Goal: Navigation & Orientation: Find specific page/section

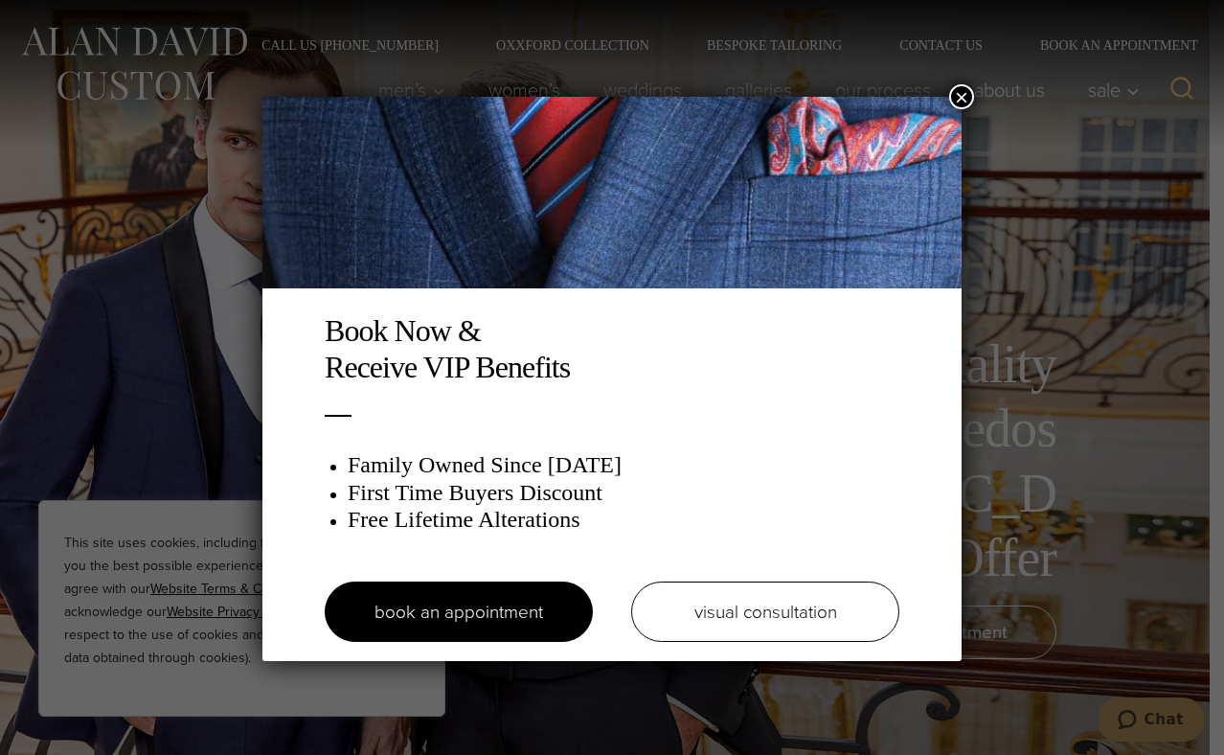
click at [970, 87] on button "×" at bounding box center [961, 96] width 25 height 25
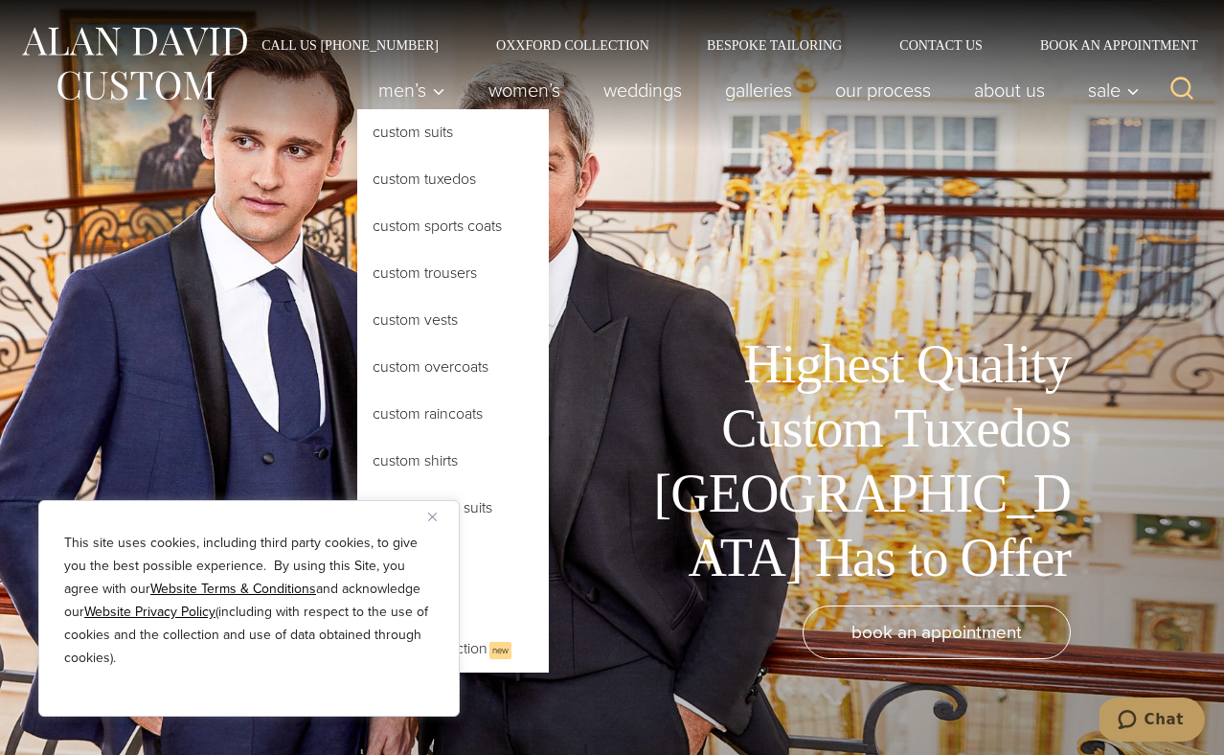
click at [409, 172] on link "Custom Tuxedos" at bounding box center [453, 179] width 192 height 46
click at [415, 184] on link "Custom Tuxedos" at bounding box center [453, 179] width 192 height 46
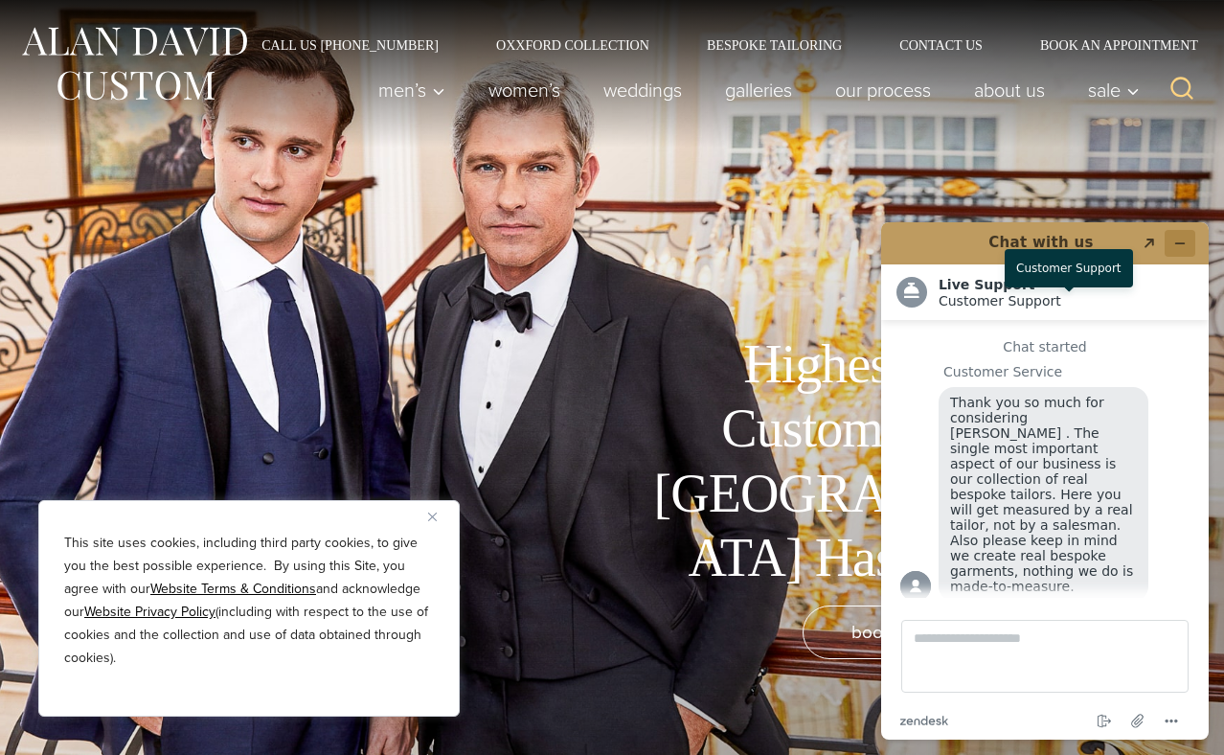
click at [1179, 240] on icon "Minimize widget" at bounding box center [1179, 243] width 13 height 13
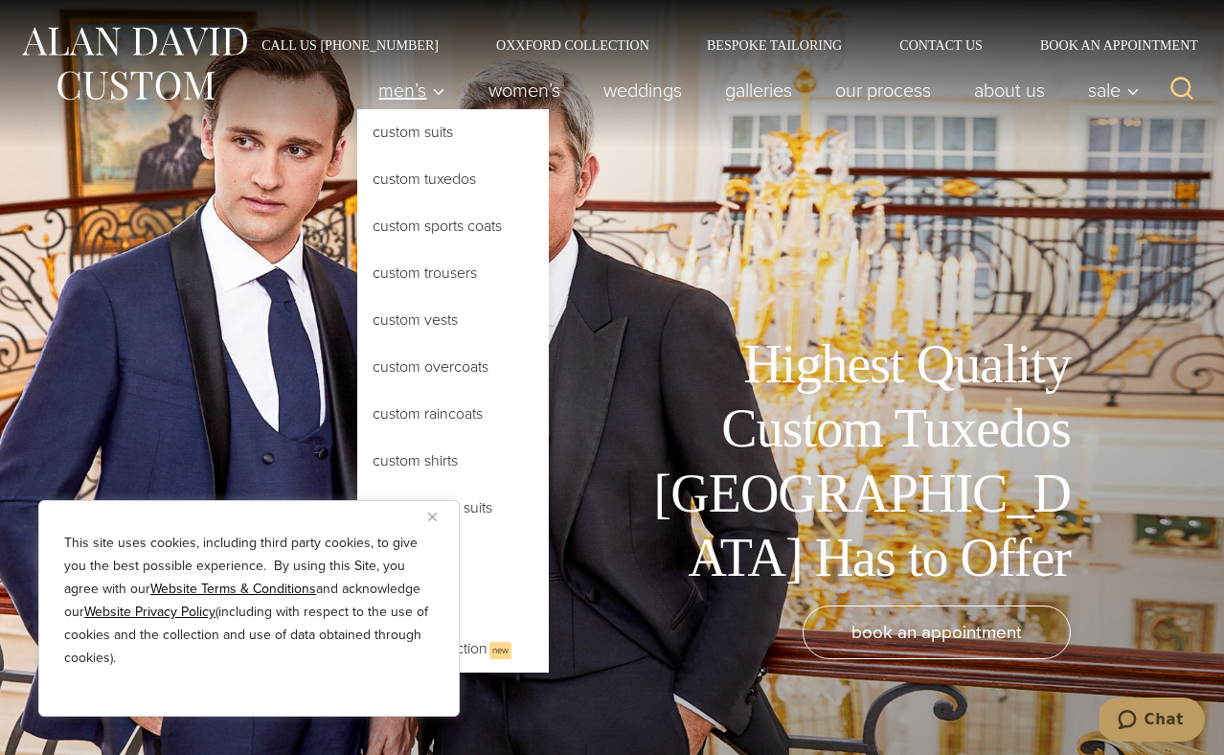
click at [430, 86] on icon "Primary Navigation" at bounding box center [438, 91] width 17 height 17
click at [425, 180] on link "Custom Tuxedos" at bounding box center [453, 179] width 192 height 46
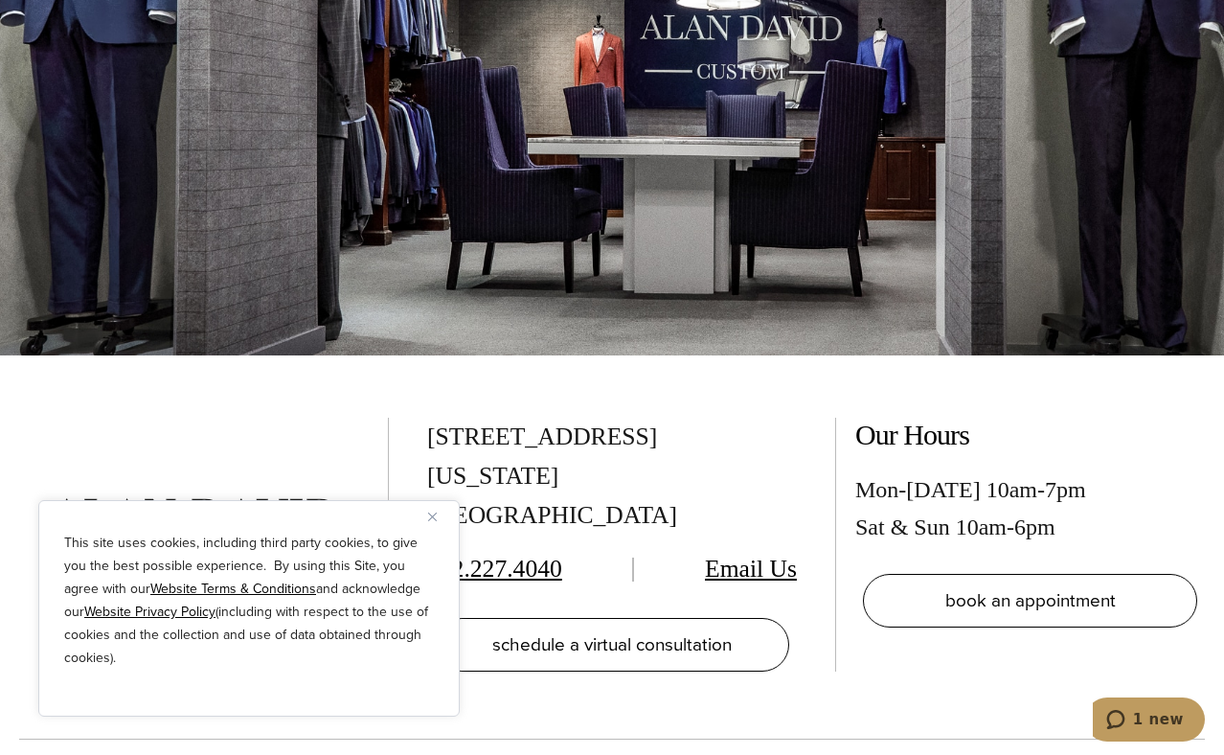
scroll to position [10725, 0]
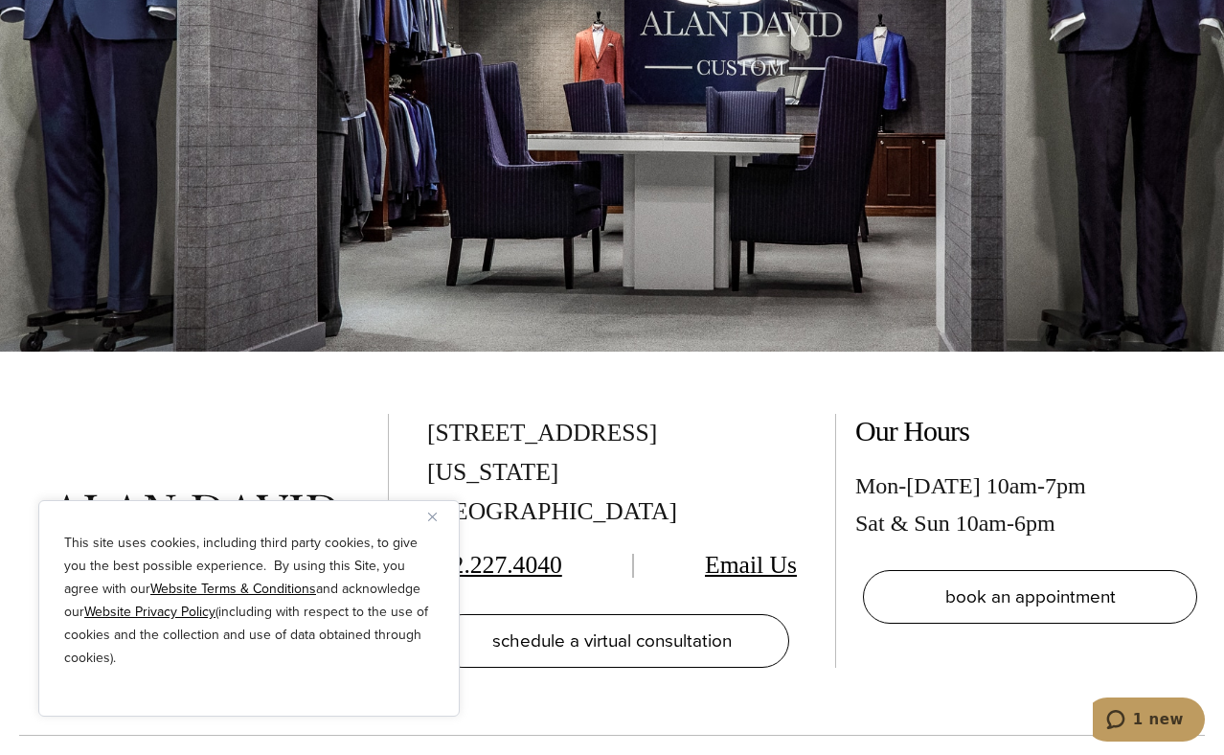
click at [432, 514] on img "Close" at bounding box center [432, 516] width 9 height 9
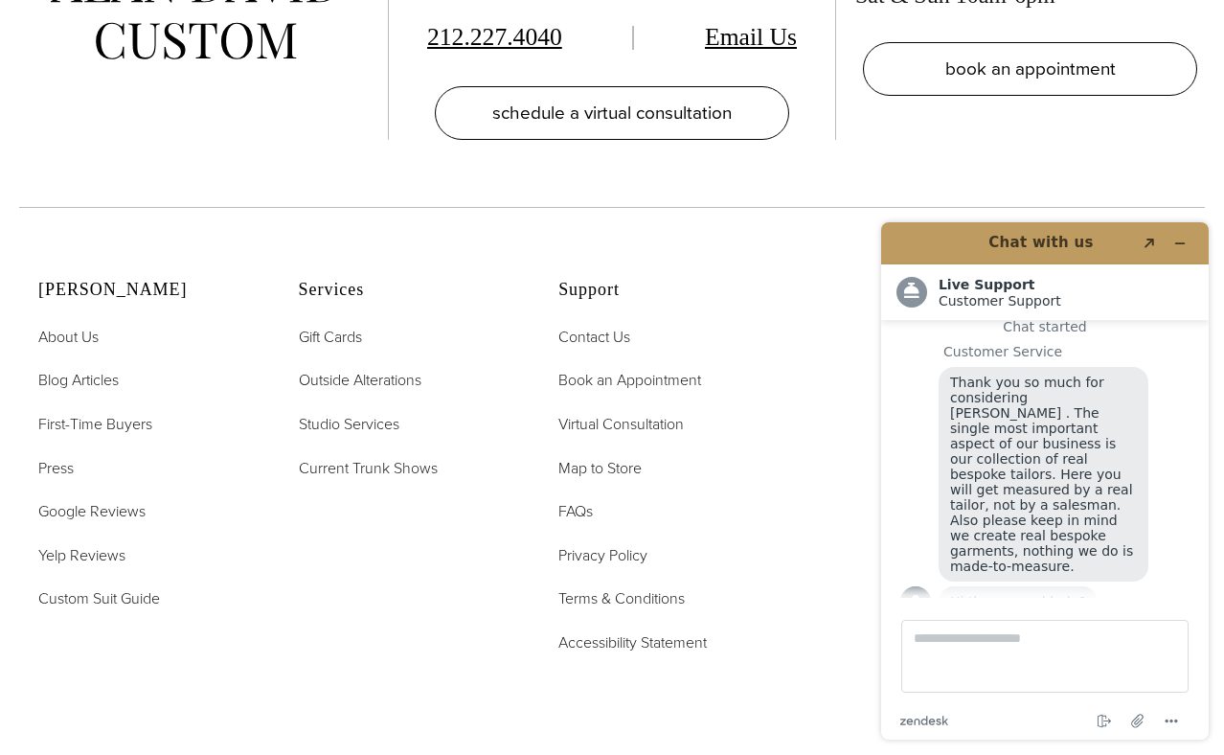
scroll to position [11258, 0]
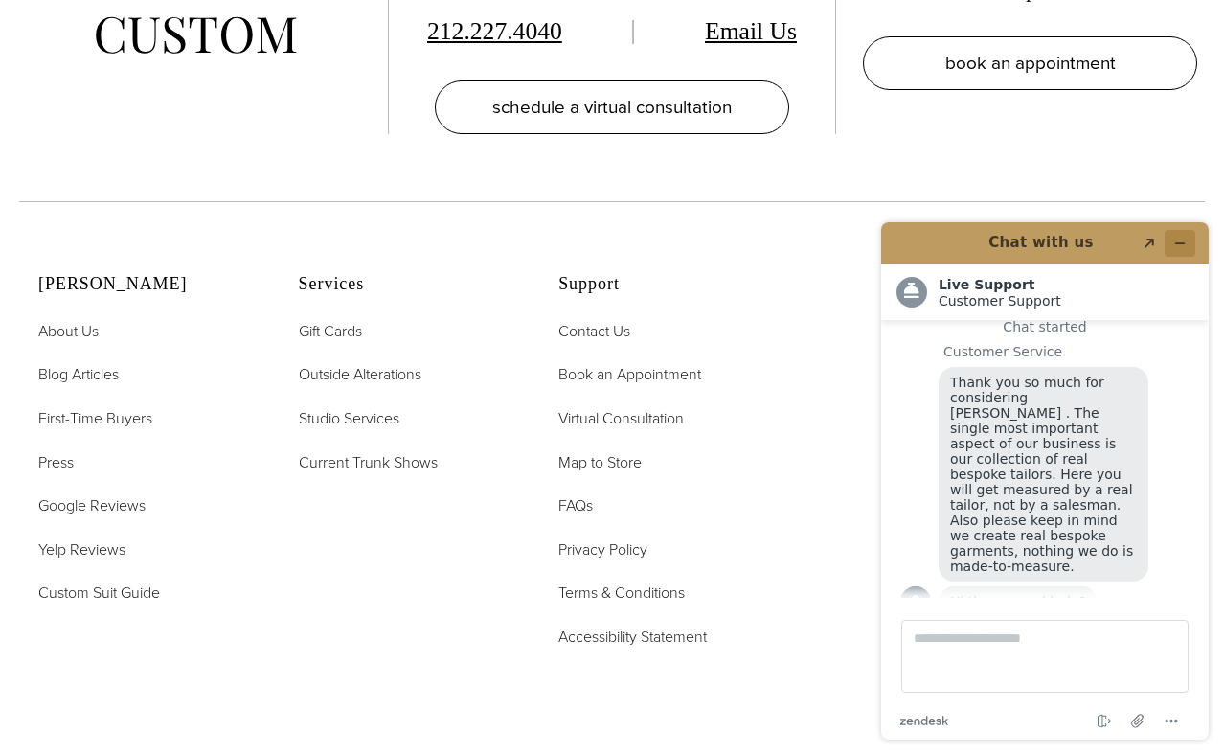
click at [1177, 245] on icon "Minimize widget" at bounding box center [1179, 243] width 13 height 13
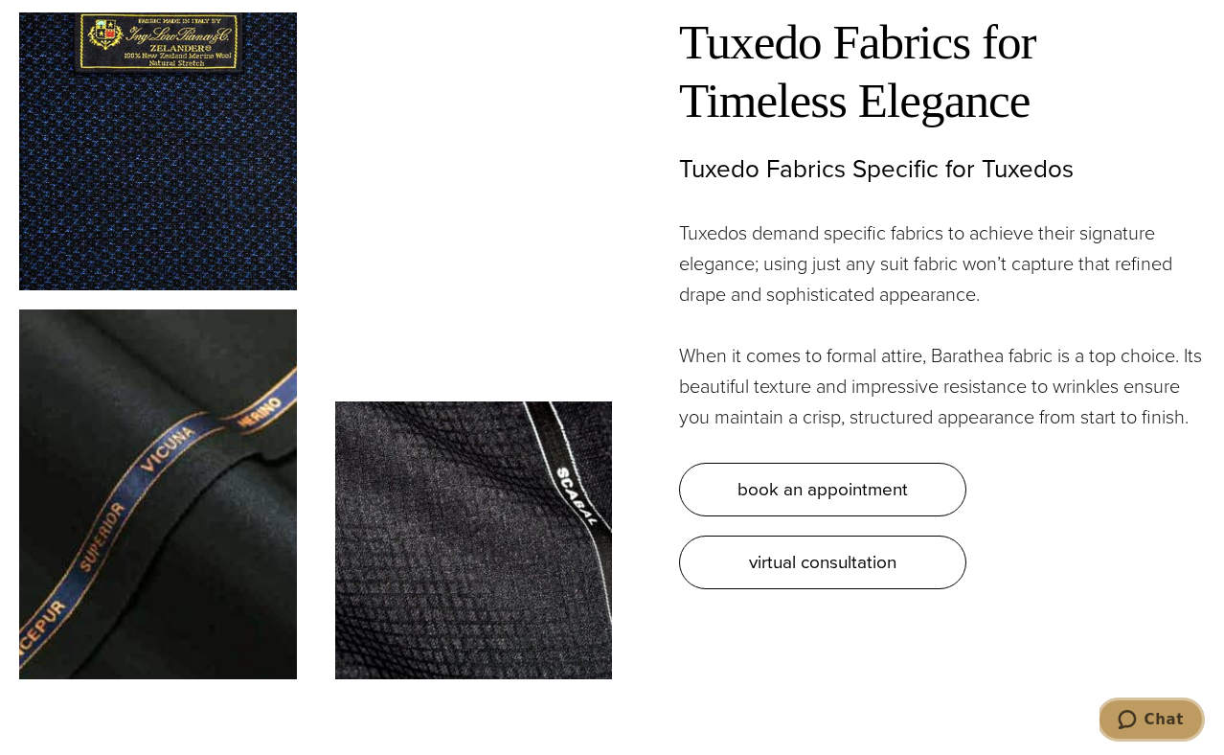
scroll to position [5226, 0]
